Goal: Transaction & Acquisition: Purchase product/service

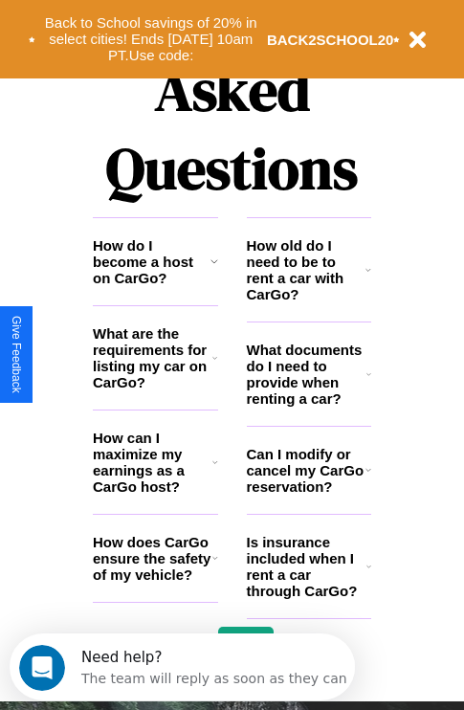
scroll to position [2320, 0]
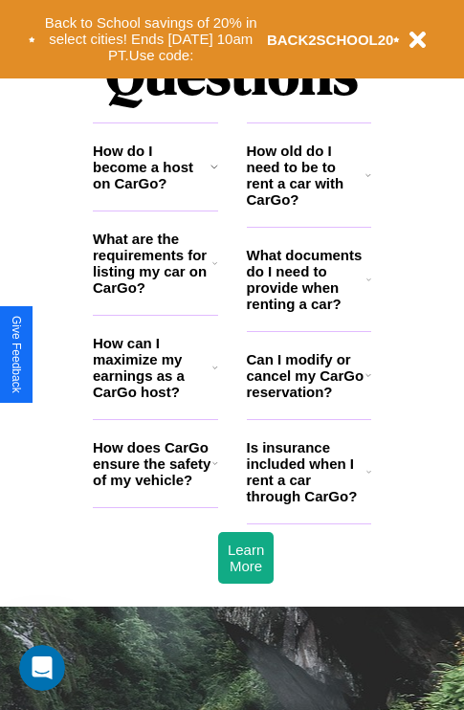
click at [308, 206] on h3 "How old do I need to be to rent a car with CarGo?" at bounding box center [307, 175] width 120 height 65
click at [155, 294] on h3 "What are the requirements for listing my car on CarGo?" at bounding box center [153, 263] width 120 height 65
click at [214, 471] on icon at bounding box center [216, 463] width 6 height 15
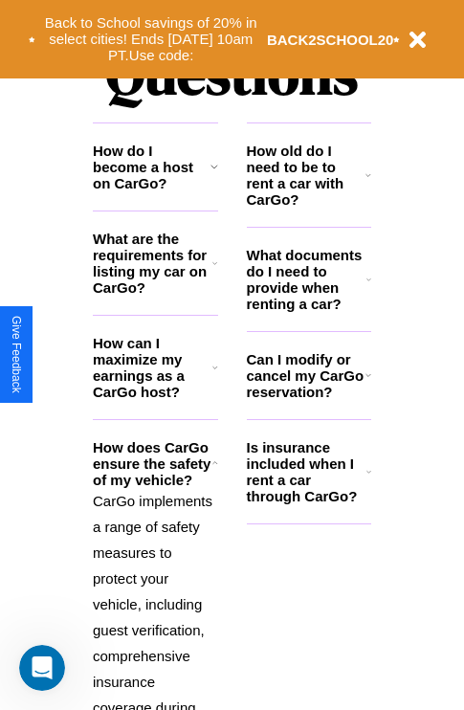
click at [308, 400] on h3 "Can I modify or cancel my CarGo reservation?" at bounding box center [306, 375] width 119 height 49
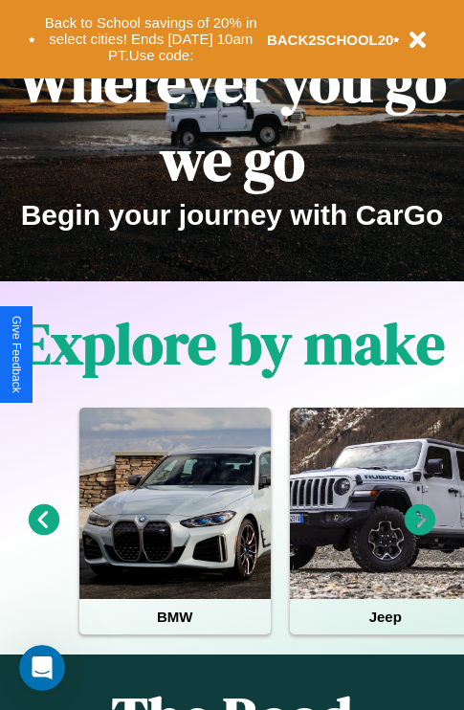
scroll to position [0, 0]
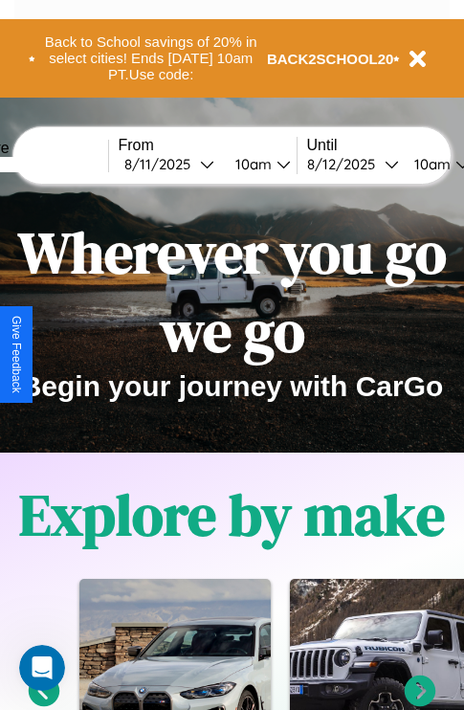
click at [65, 164] on input "text" at bounding box center [37, 164] width 144 height 15
type input "******"
click at [191, 164] on div "8 / 11 / 2025" at bounding box center [162, 164] width 76 height 18
select select "*"
select select "****"
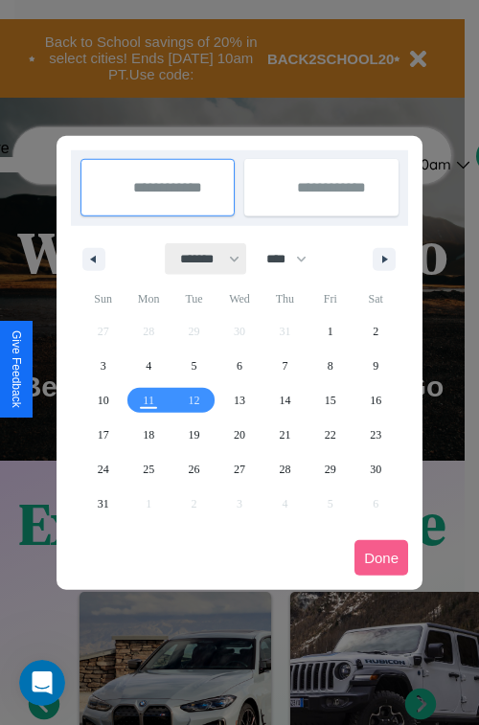
click at [201, 259] on select "******* ******** ***** ***** *** **** **** ****** ********* ******* ******** **…" at bounding box center [206, 259] width 81 height 32
select select "*"
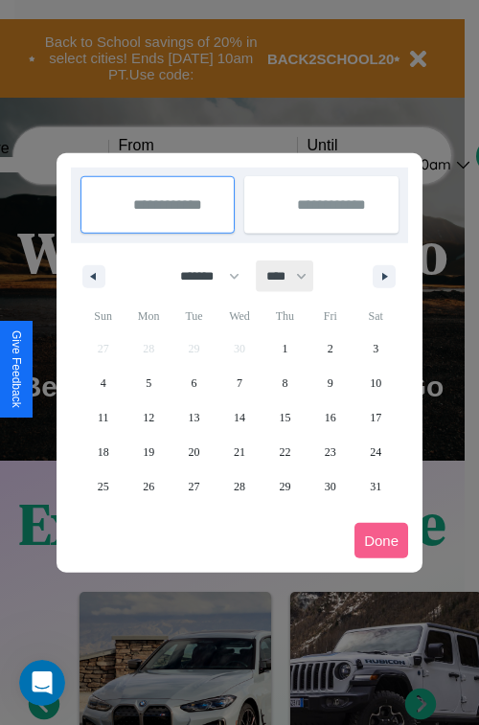
click at [295, 276] on select "**** **** **** **** **** **** **** **** **** **** **** **** **** **** **** ****…" at bounding box center [285, 276] width 57 height 32
select select "****"
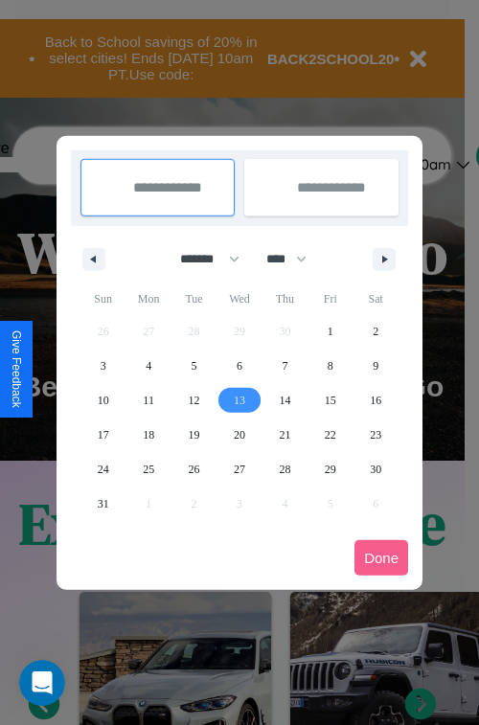
click at [238, 399] on span "13" at bounding box center [239, 400] width 11 height 34
type input "**********"
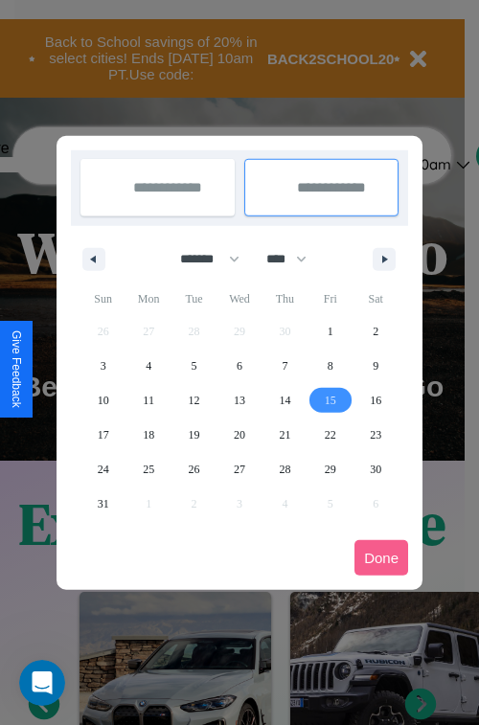
click at [329, 399] on span "15" at bounding box center [330, 400] width 11 height 34
type input "**********"
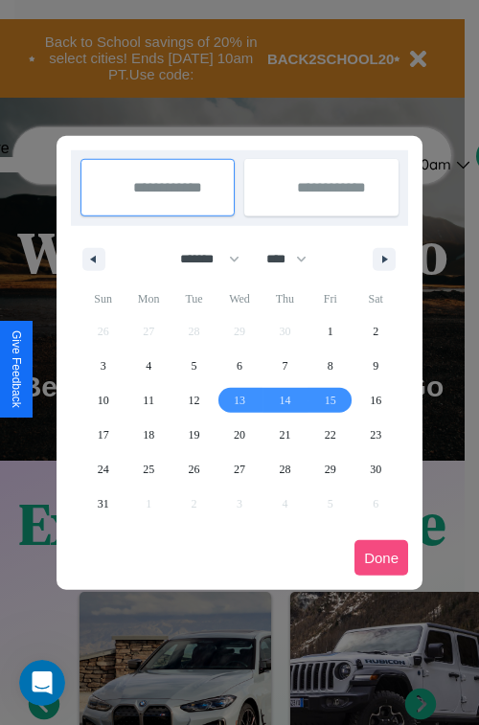
click at [381, 557] on button "Done" at bounding box center [381, 557] width 54 height 35
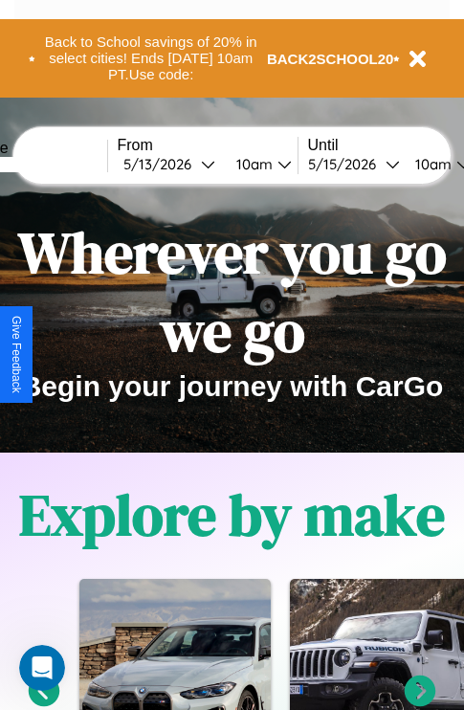
click at [275, 164] on div "10am" at bounding box center [252, 164] width 51 height 18
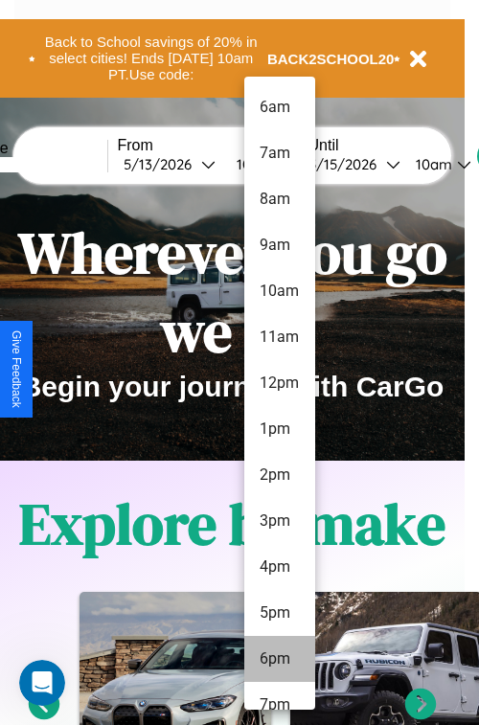
click at [279, 659] on li "6pm" at bounding box center [279, 659] width 71 height 46
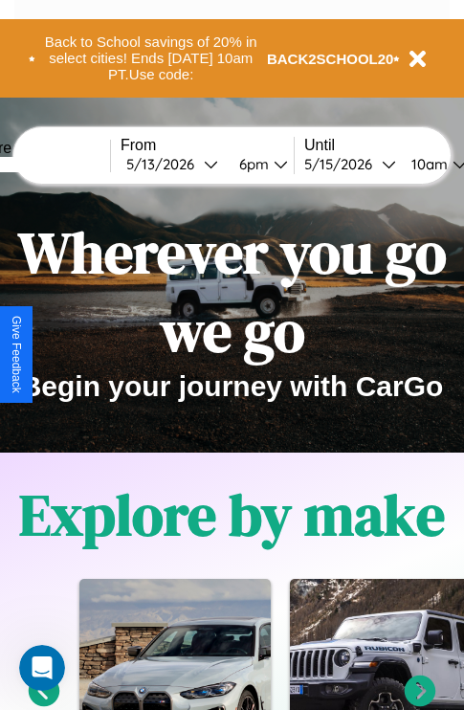
click at [452, 164] on div "10am" at bounding box center [427, 164] width 51 height 18
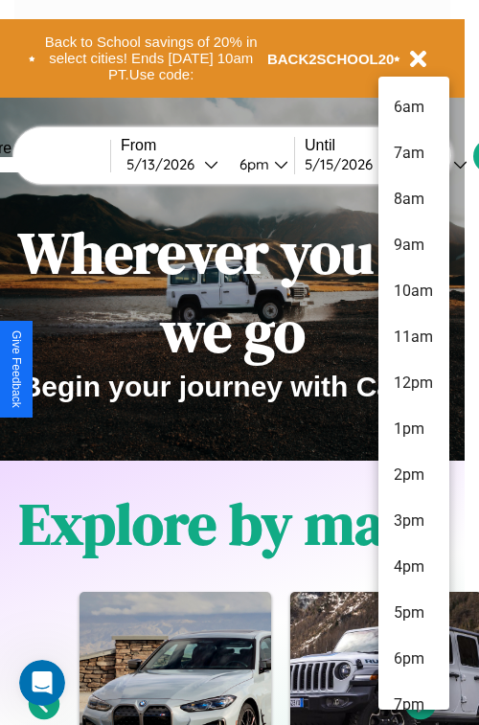
click at [413, 337] on li "11am" at bounding box center [413, 337] width 71 height 46
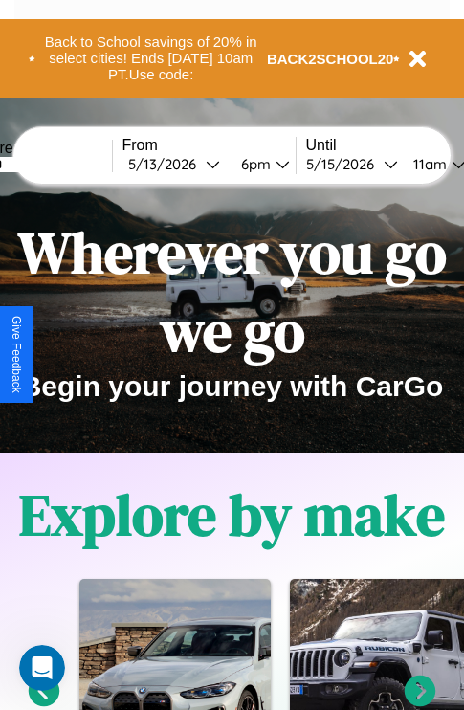
scroll to position [0, 66]
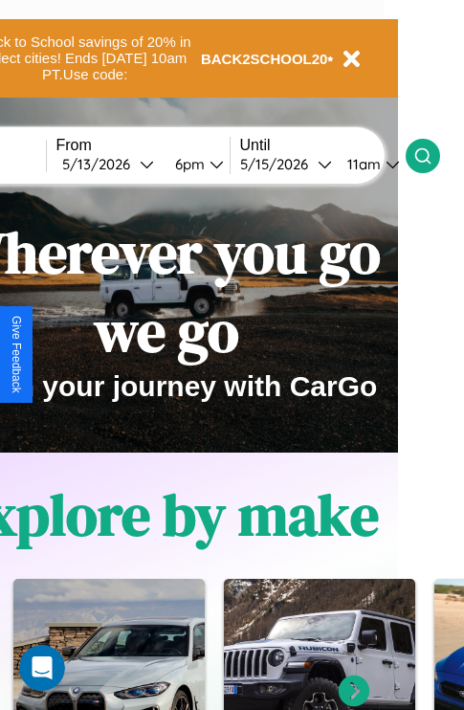
click at [433, 155] on icon at bounding box center [423, 155] width 19 height 19
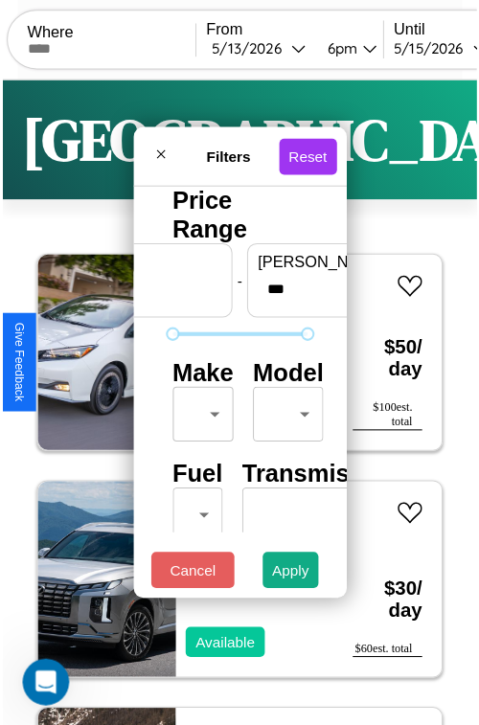
scroll to position [56, 0]
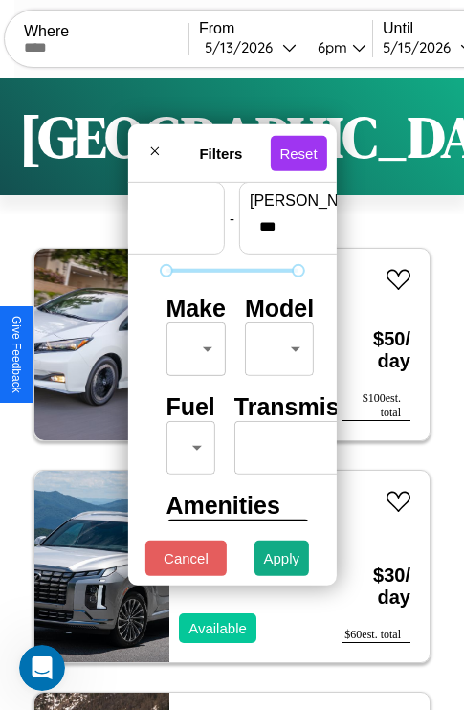
click at [192, 345] on body "CarGo Where From 5 / 13 / 2026 6pm Until 5 / 15 / 2026 11am Become a Host Login…" at bounding box center [232, 395] width 464 height 790
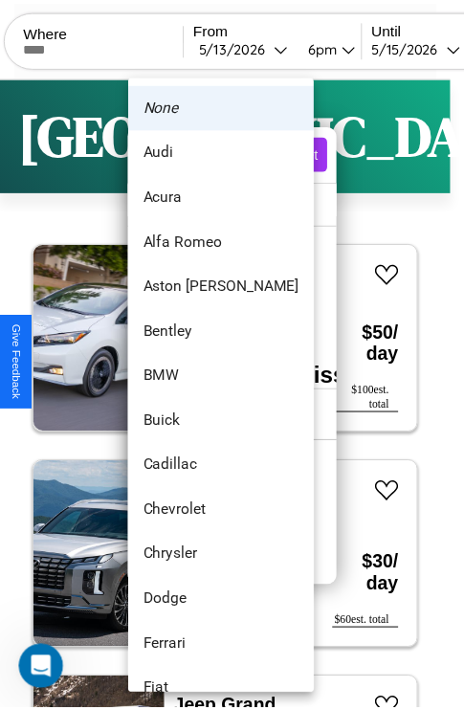
scroll to position [1037, 0]
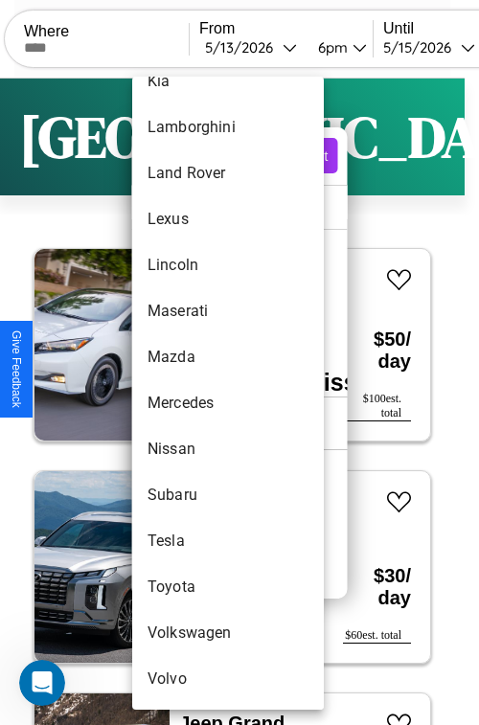
click at [191, 541] on li "Tesla" at bounding box center [227, 541] width 191 height 46
type input "*****"
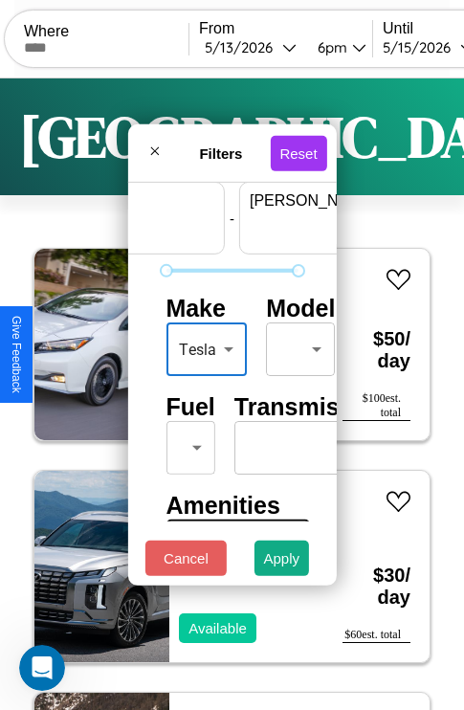
scroll to position [56, 119]
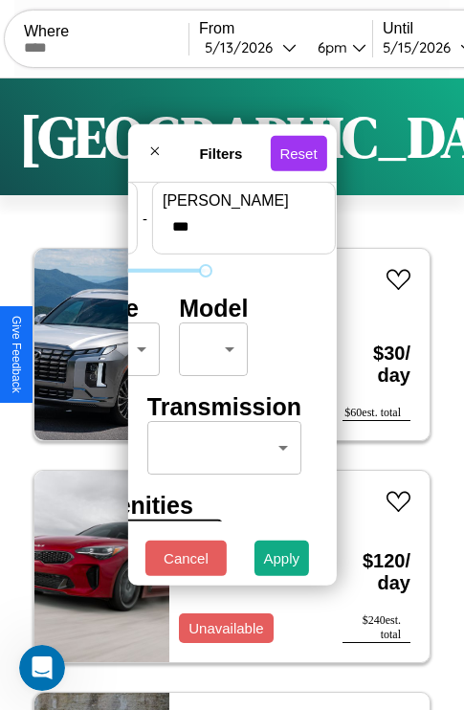
type input "***"
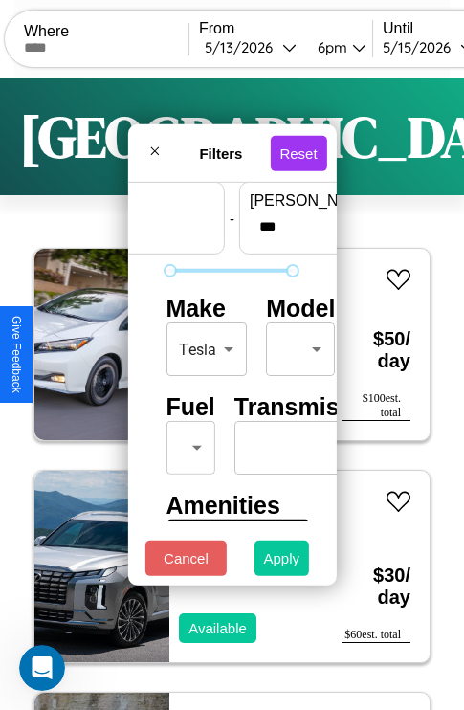
type input "**"
click at [282, 563] on button "Apply" at bounding box center [283, 558] width 56 height 35
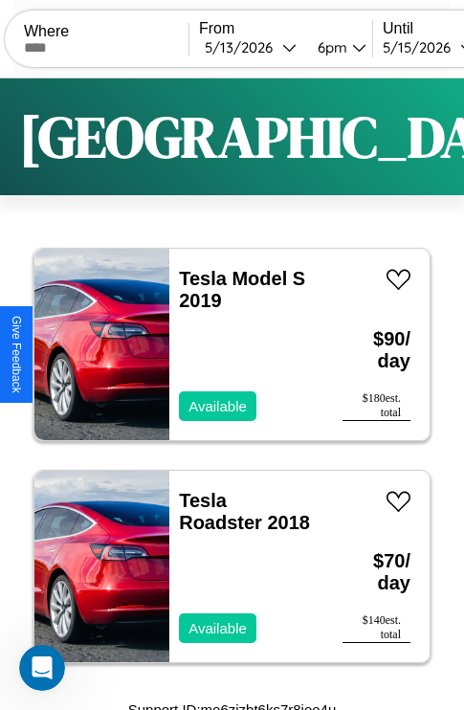
scroll to position [12, 0]
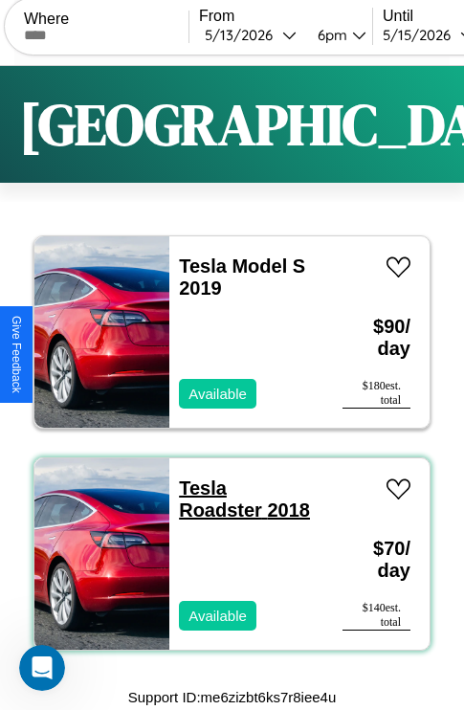
click at [197, 488] on link "Tesla Roadster 2018" at bounding box center [244, 499] width 131 height 43
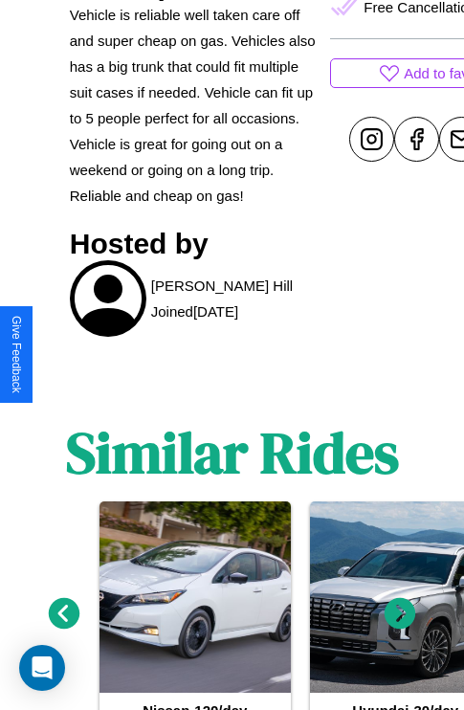
scroll to position [890, 0]
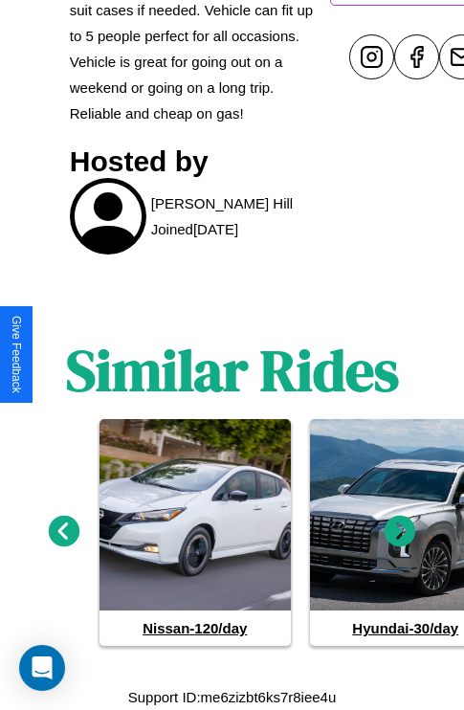
click at [400, 532] on icon at bounding box center [401, 532] width 32 height 32
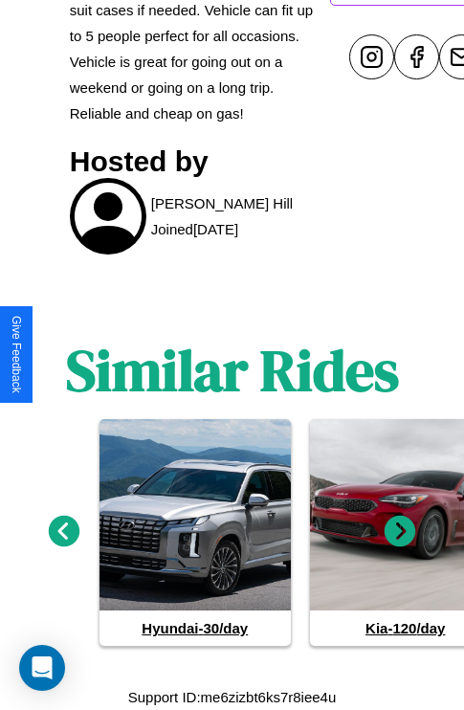
click at [400, 532] on icon at bounding box center [401, 532] width 32 height 32
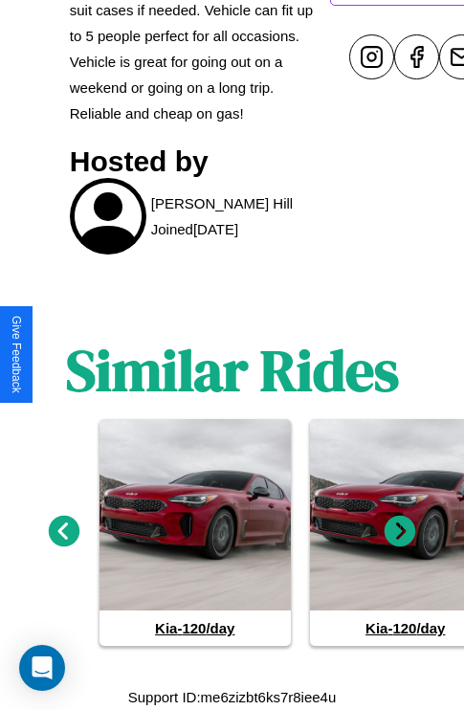
click at [400, 532] on icon at bounding box center [401, 532] width 32 height 32
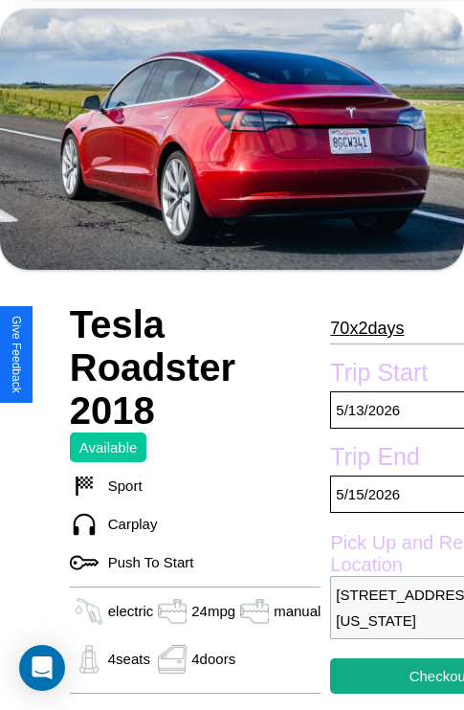
scroll to position [42, 0]
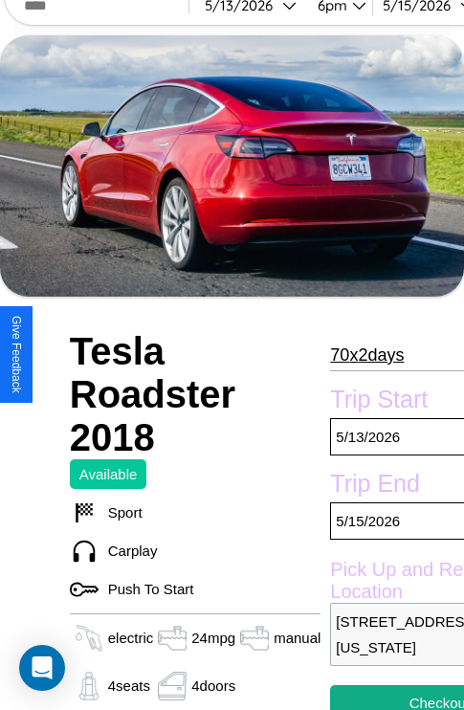
click at [367, 354] on p "70 x 2 days" at bounding box center [367, 355] width 74 height 31
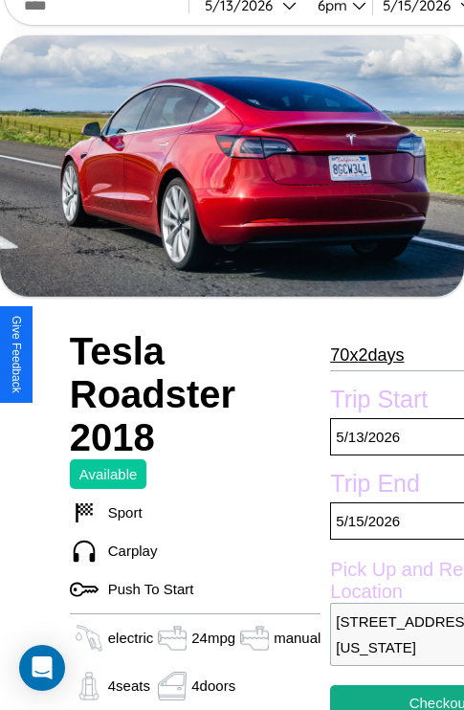
click at [367, 354] on p "70 x 2 days" at bounding box center [367, 355] width 74 height 31
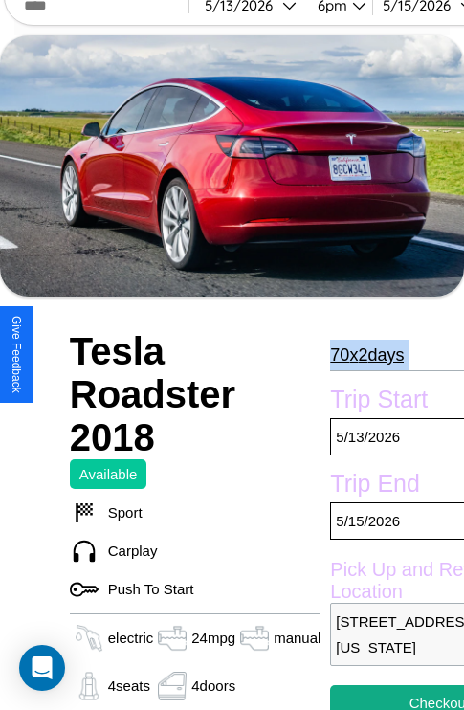
click at [367, 354] on p "70 x 2 days" at bounding box center [367, 355] width 74 height 31
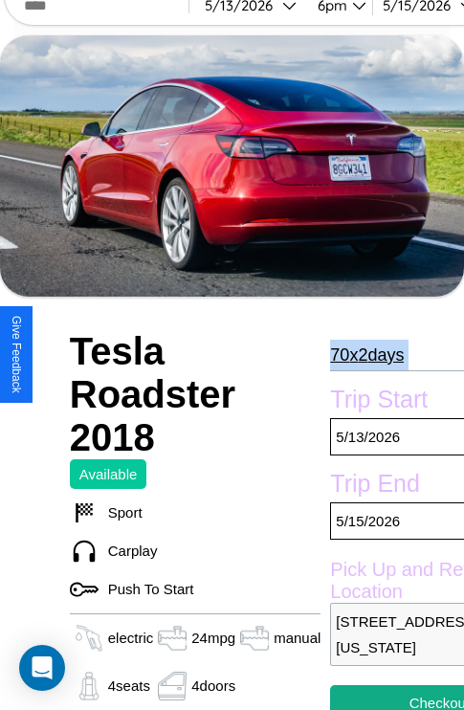
click at [367, 354] on p "70 x 2 days" at bounding box center [367, 355] width 74 height 31
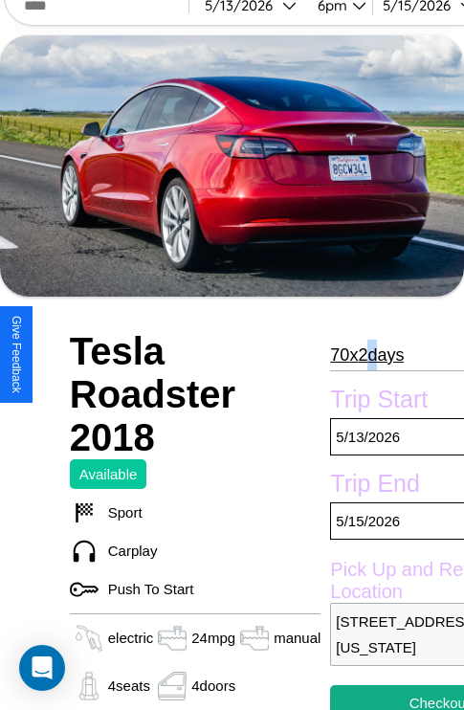
click at [367, 354] on p "70 x 2 days" at bounding box center [367, 355] width 74 height 31
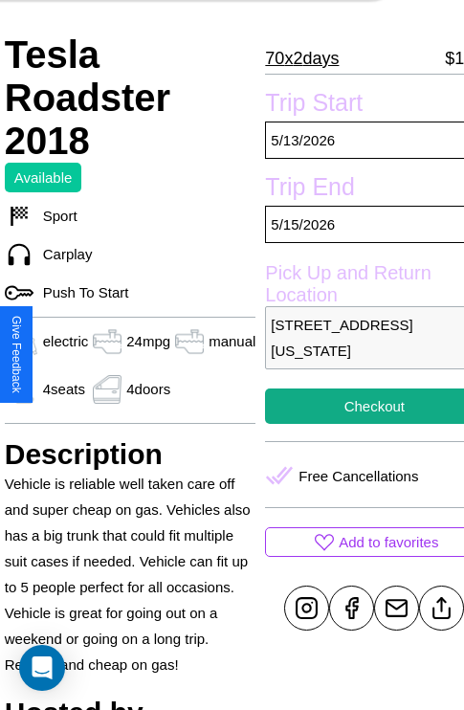
scroll to position [391, 77]
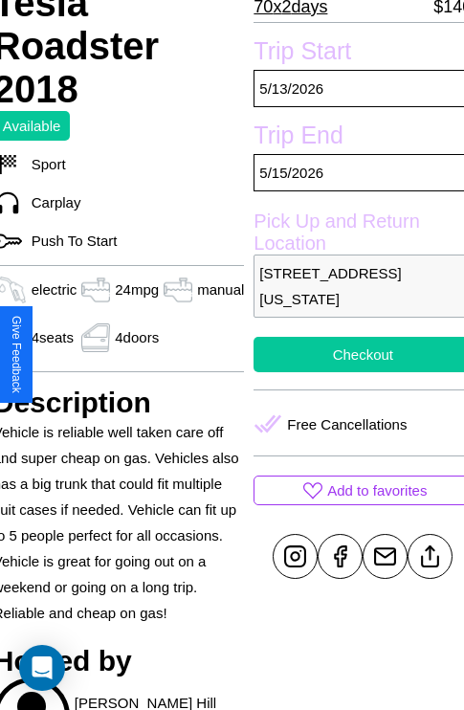
click at [355, 354] on button "Checkout" at bounding box center [363, 354] width 218 height 35
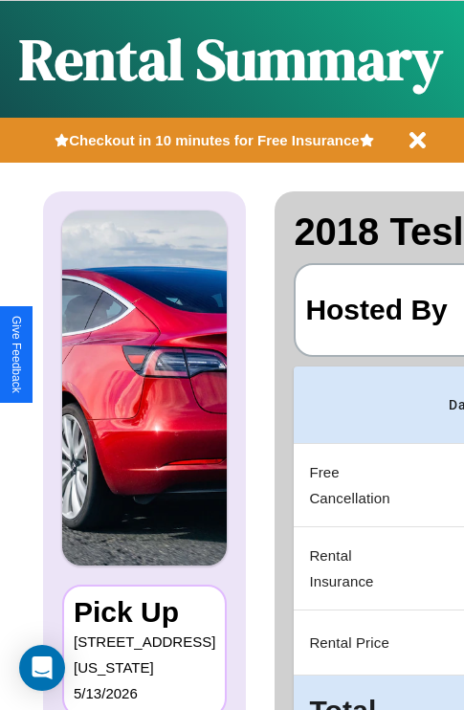
scroll to position [101, 0]
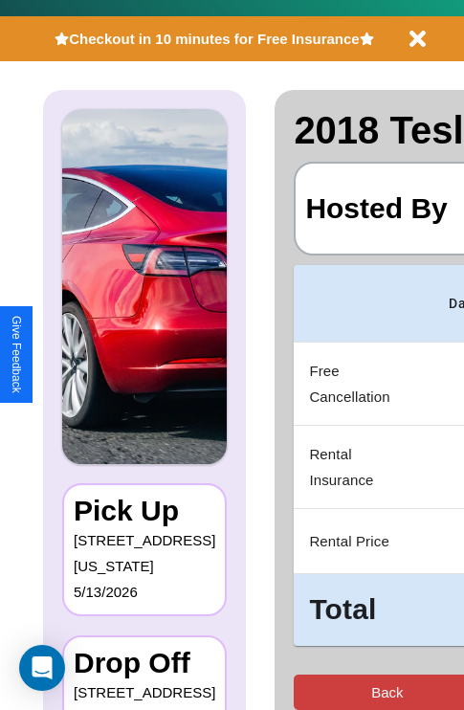
click at [312, 692] on button "Back" at bounding box center [387, 692] width 187 height 35
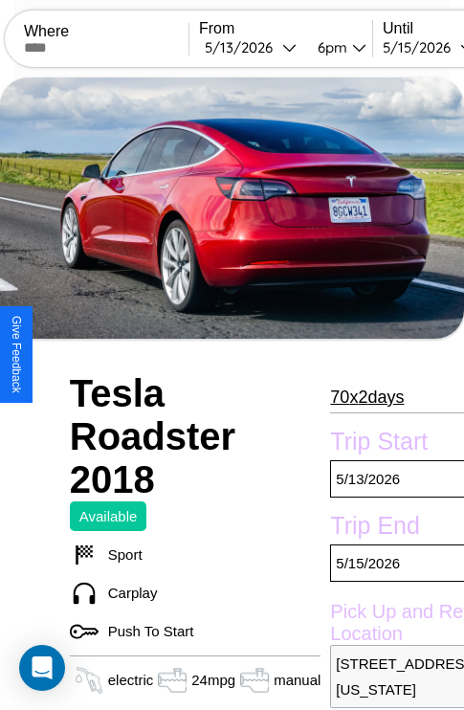
scroll to position [42, 0]
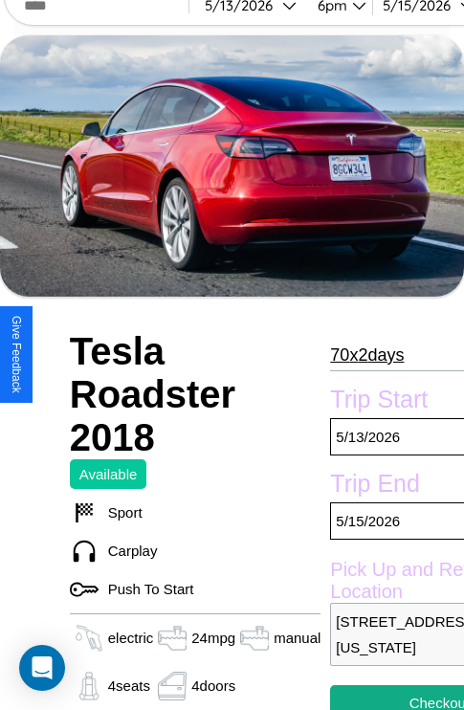
click at [367, 354] on p "70 x 2 days" at bounding box center [367, 355] width 74 height 31
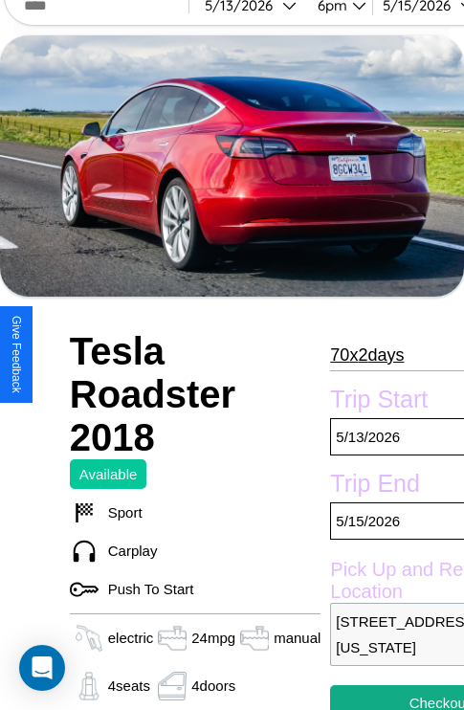
click at [367, 354] on p "70 x 2 days" at bounding box center [367, 355] width 74 height 31
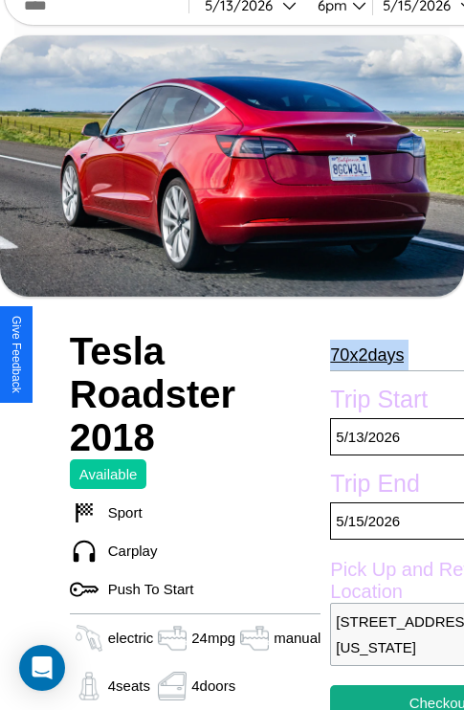
click at [367, 354] on p "70 x 2 days" at bounding box center [367, 355] width 74 height 31
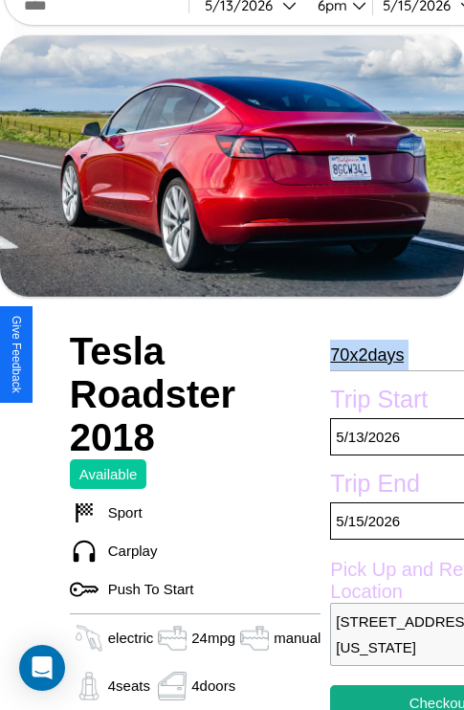
click at [367, 354] on p "70 x 2 days" at bounding box center [367, 355] width 74 height 31
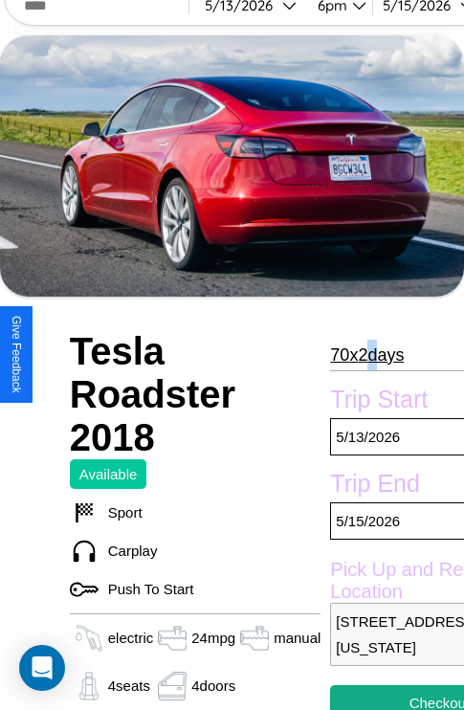
click at [367, 354] on p "70 x 2 days" at bounding box center [367, 355] width 74 height 31
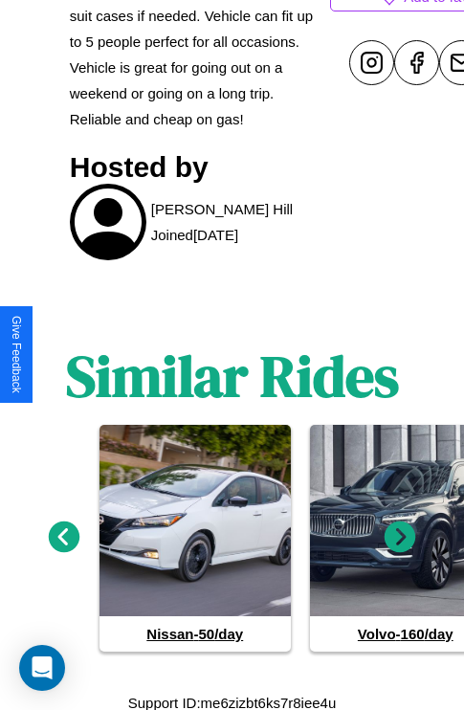
scroll to position [890, 0]
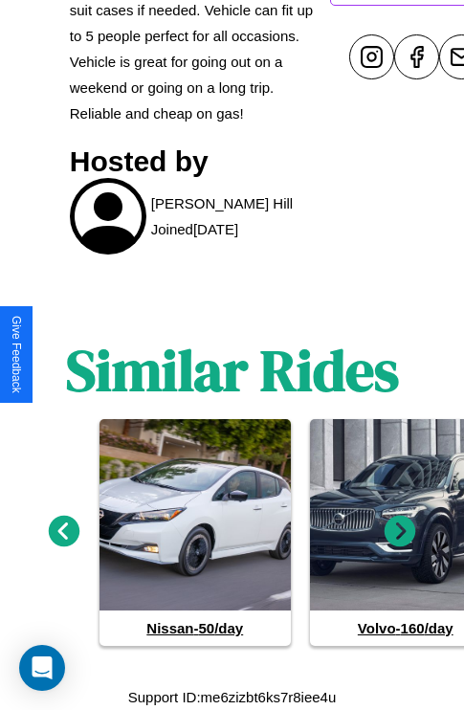
click at [63, 532] on icon at bounding box center [65, 532] width 32 height 32
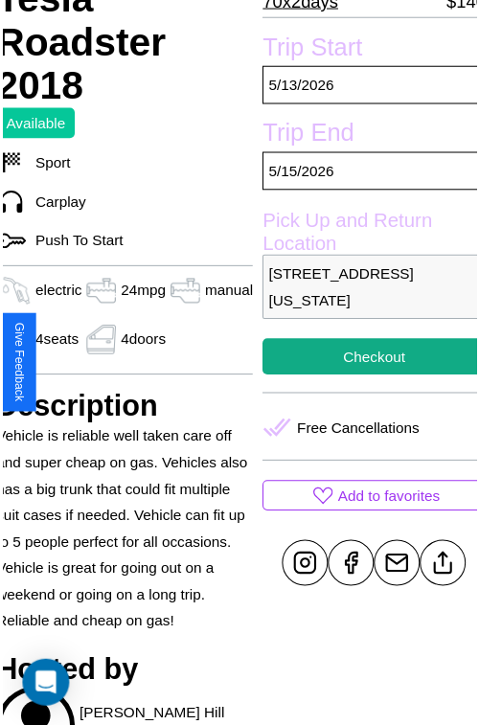
scroll to position [391, 77]
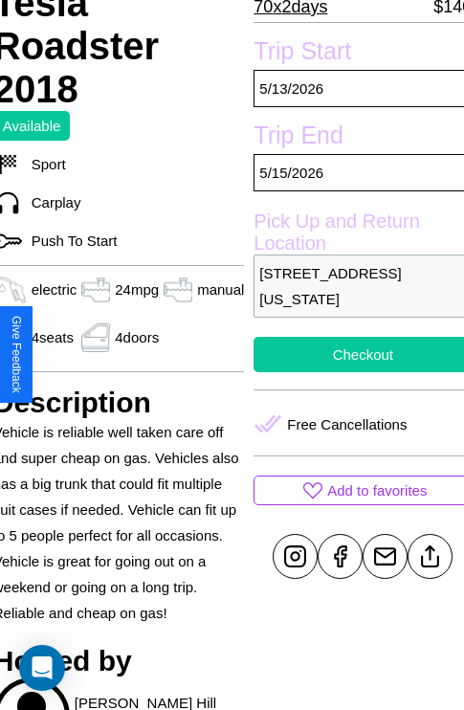
click at [355, 354] on button "Checkout" at bounding box center [363, 354] width 218 height 35
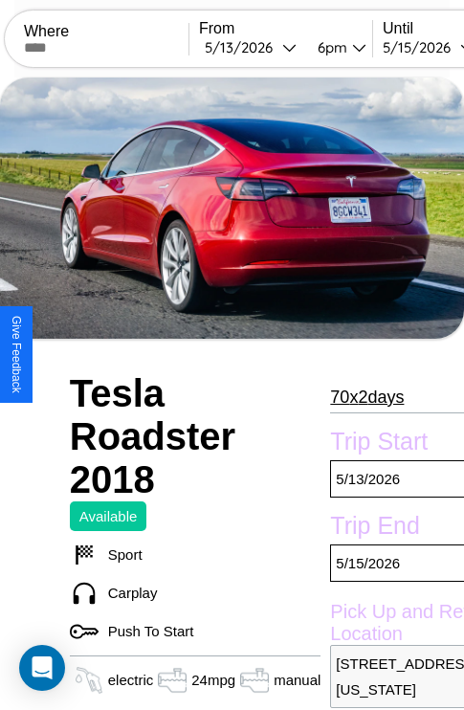
scroll to position [391, 77]
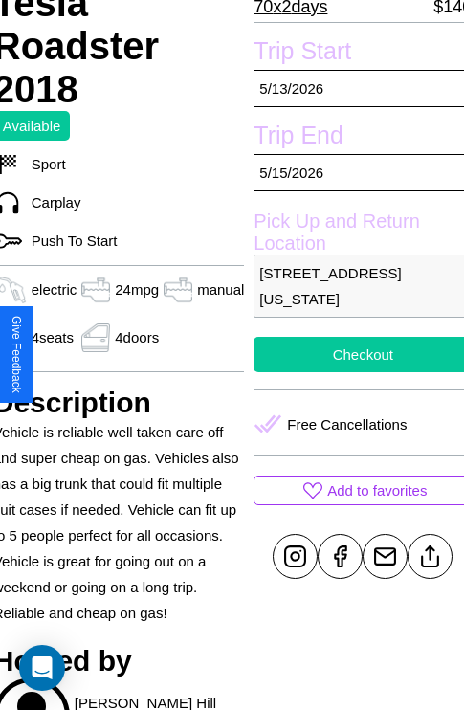
click at [355, 354] on button "Checkout" at bounding box center [363, 354] width 218 height 35
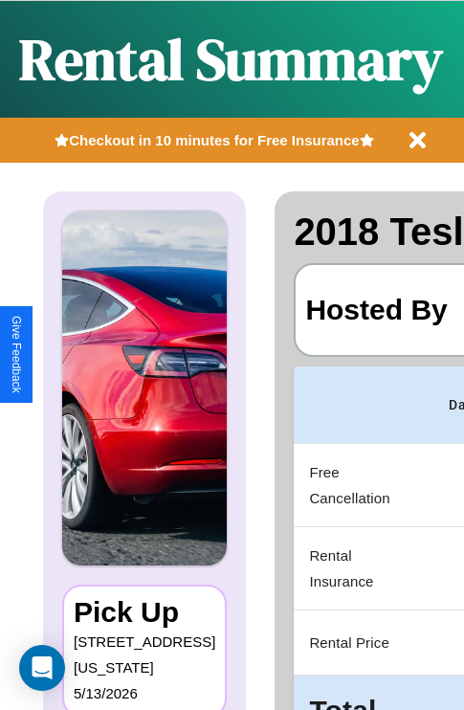
scroll to position [0, 362]
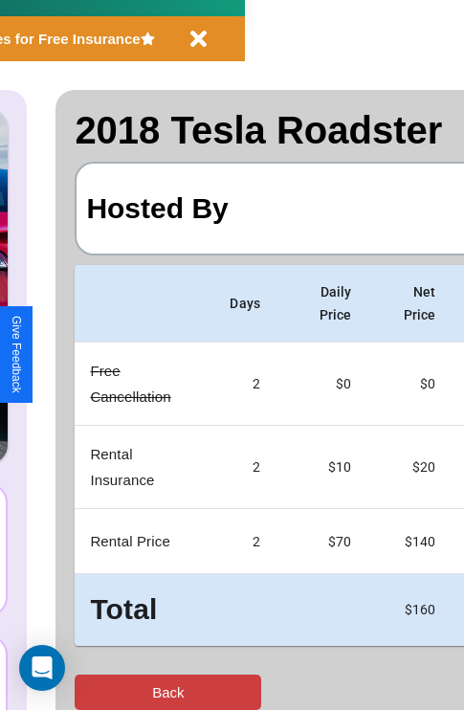
click at [93, 692] on button "Back" at bounding box center [168, 692] width 187 height 35
